Goal: Transaction & Acquisition: Purchase product/service

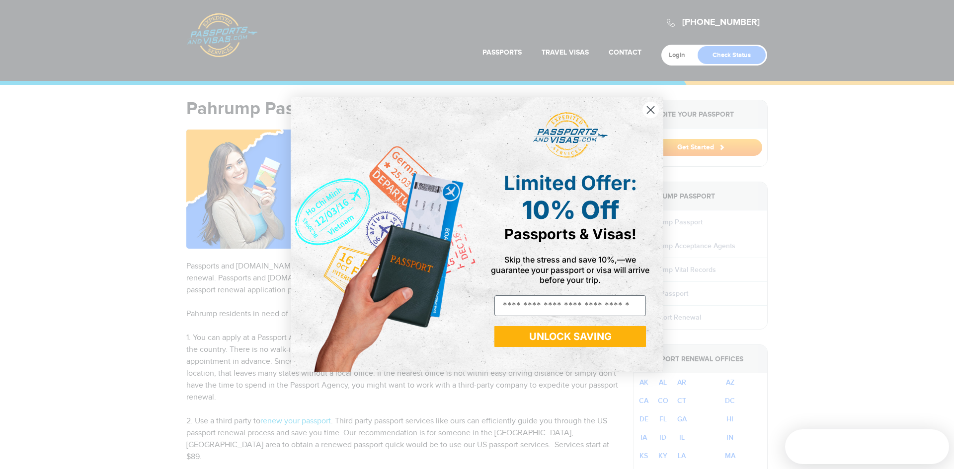
click at [655, 110] on circle "Close dialog" at bounding box center [650, 110] width 16 height 16
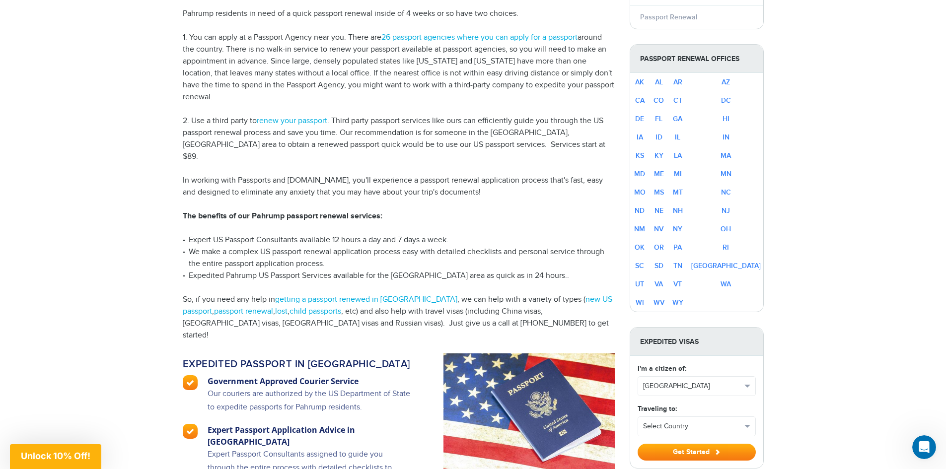
scroll to position [298, 0]
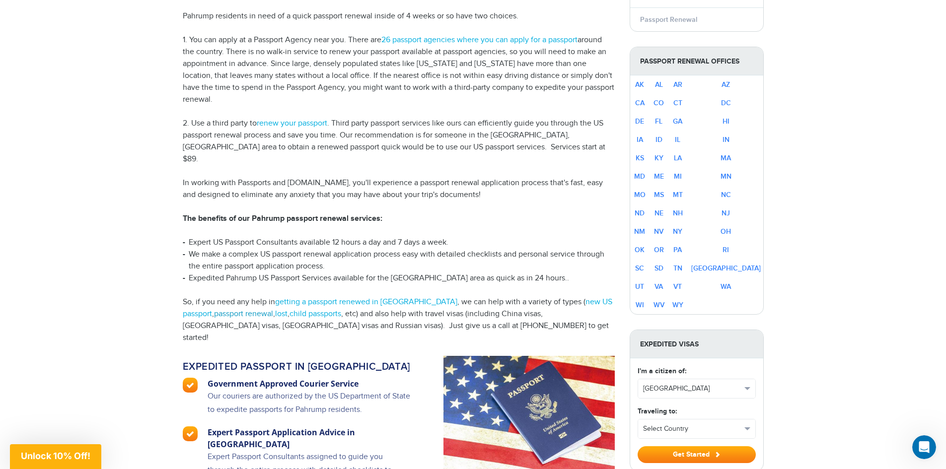
click at [216, 309] on link "passport renewal" at bounding box center [243, 313] width 59 height 9
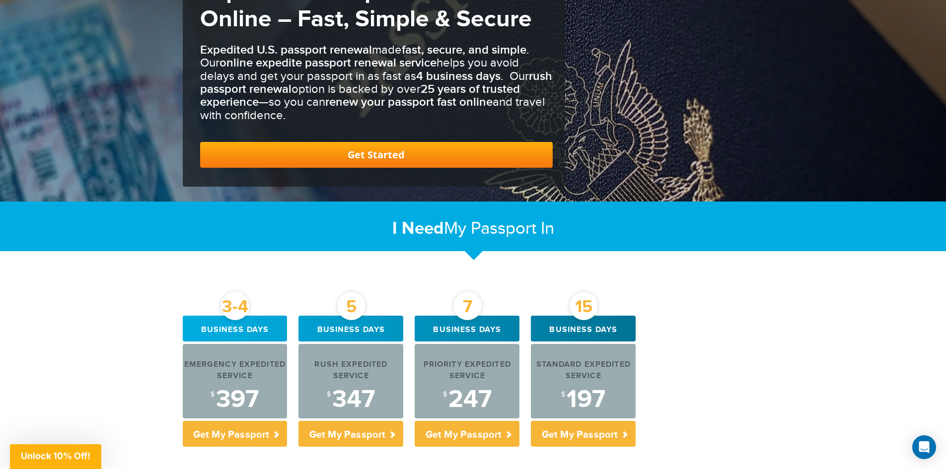
scroll to position [298, 0]
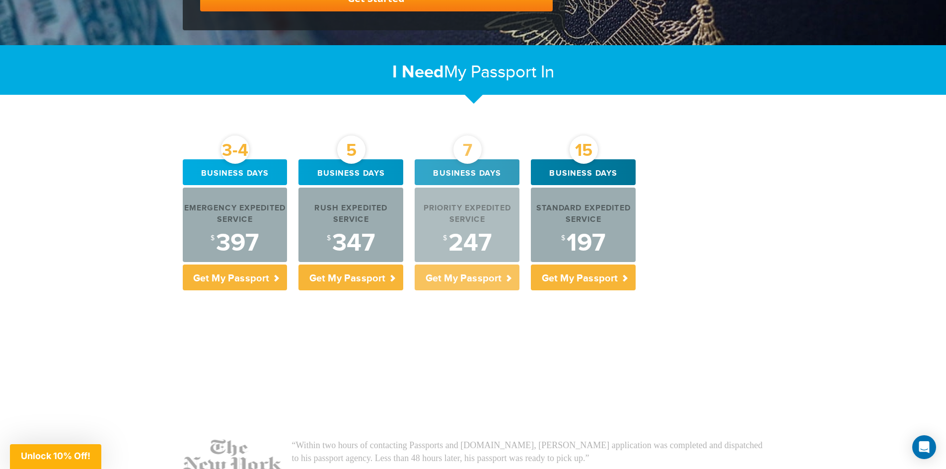
click at [468, 274] on p "Get My Passport" at bounding box center [467, 278] width 105 height 26
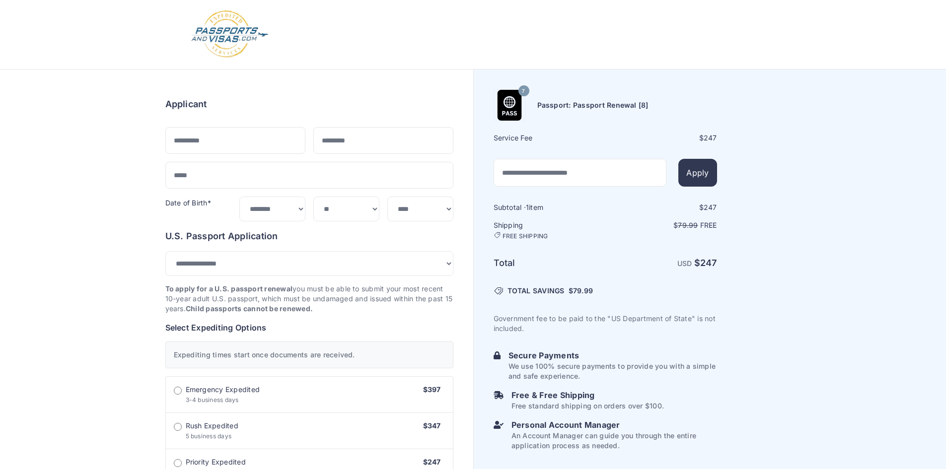
select select "*******"
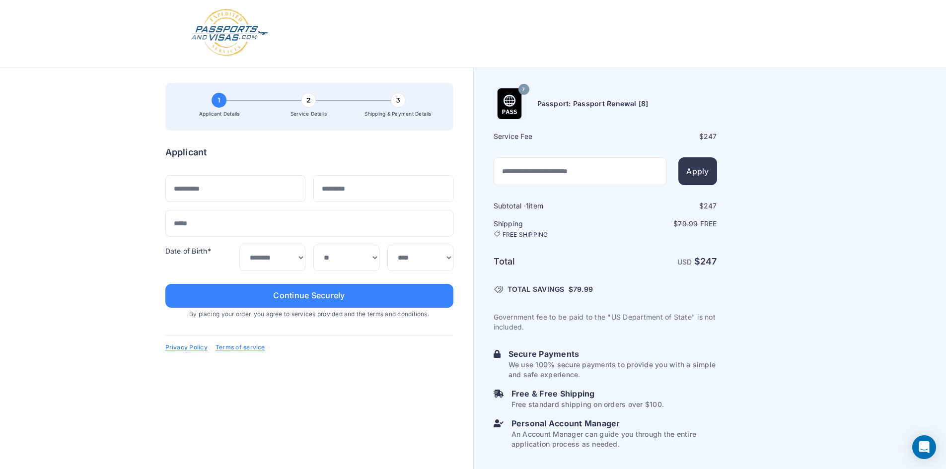
scroll to position [2, 0]
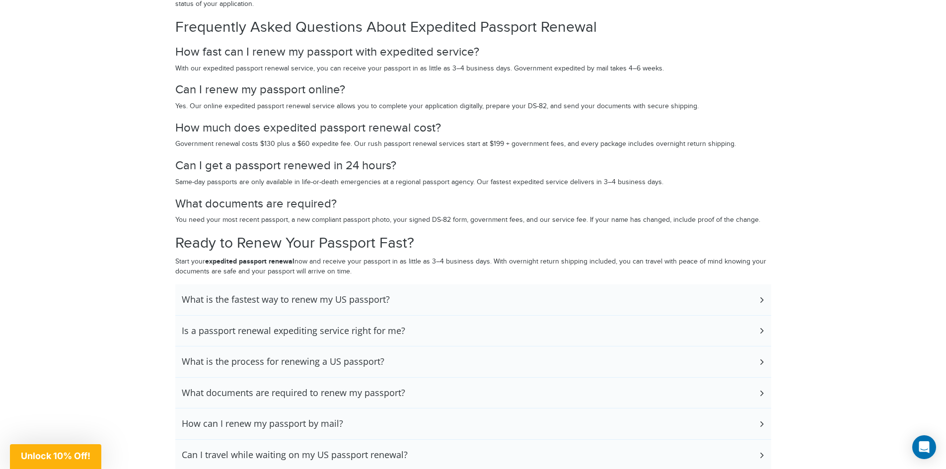
scroll to position [2235, 0]
